Goal: Task Accomplishment & Management: Complete application form

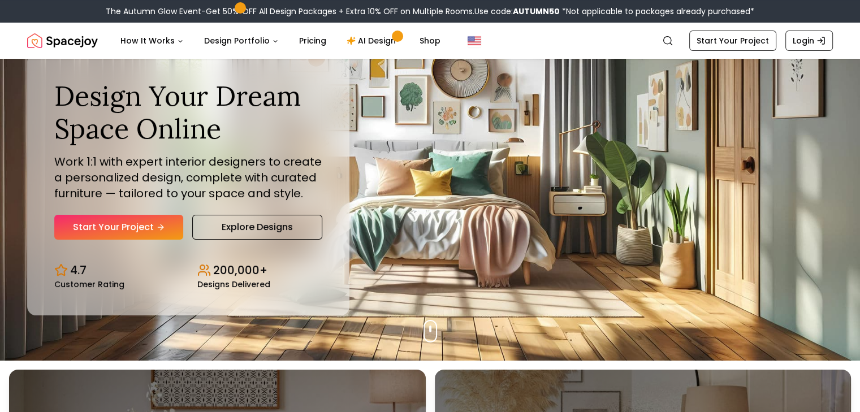
scroll to position [52, 0]
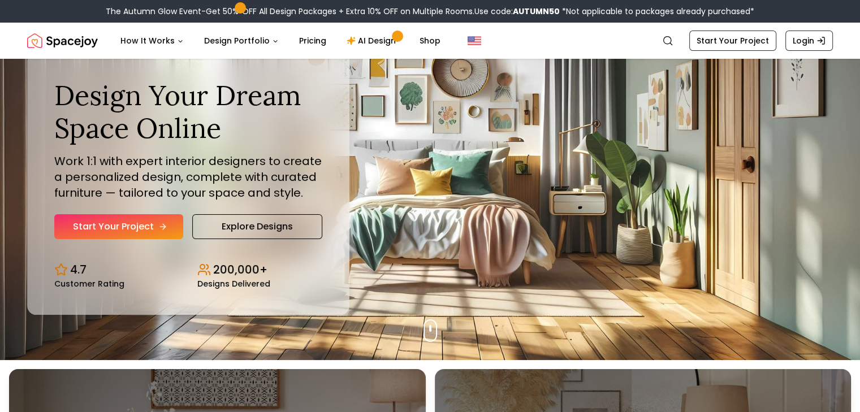
click at [118, 217] on link "Start Your Project" at bounding box center [118, 226] width 129 height 25
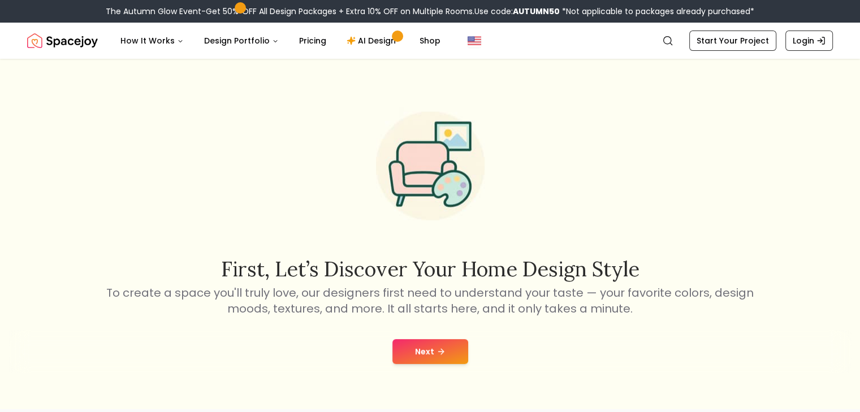
click at [441, 356] on icon at bounding box center [441, 351] width 9 height 9
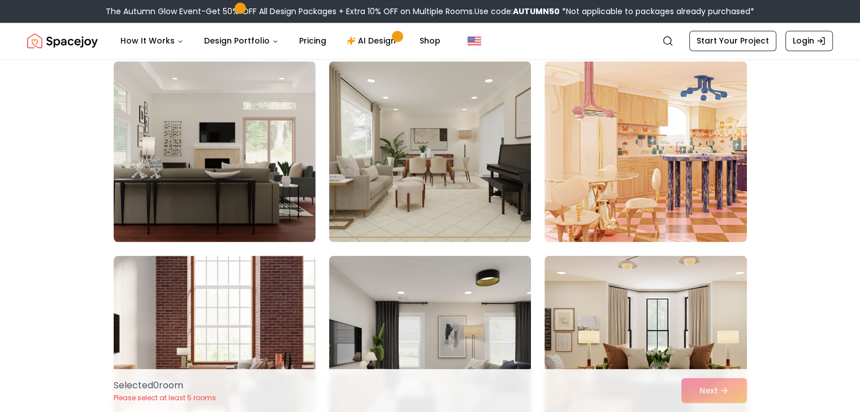
scroll to position [2046, 0]
